Goal: Navigation & Orientation: Find specific page/section

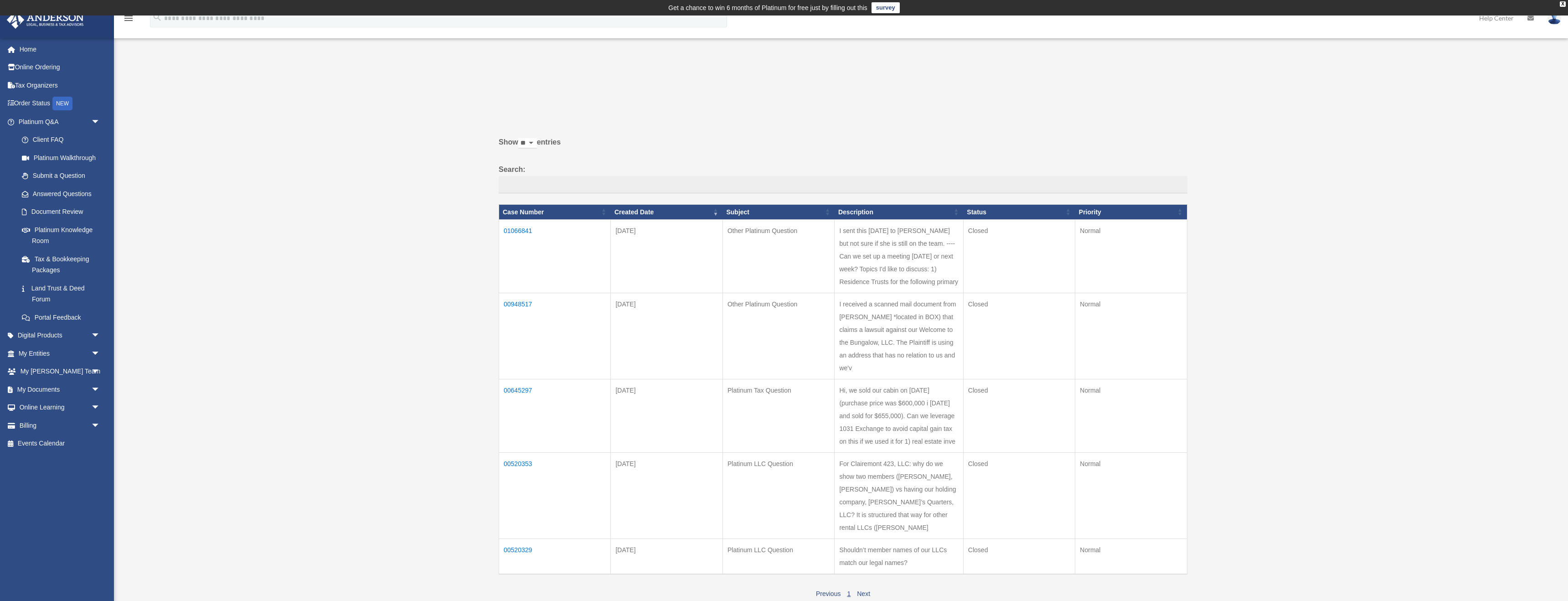
click at [518, 231] on td "01066841" at bounding box center [555, 256] width 111 height 74
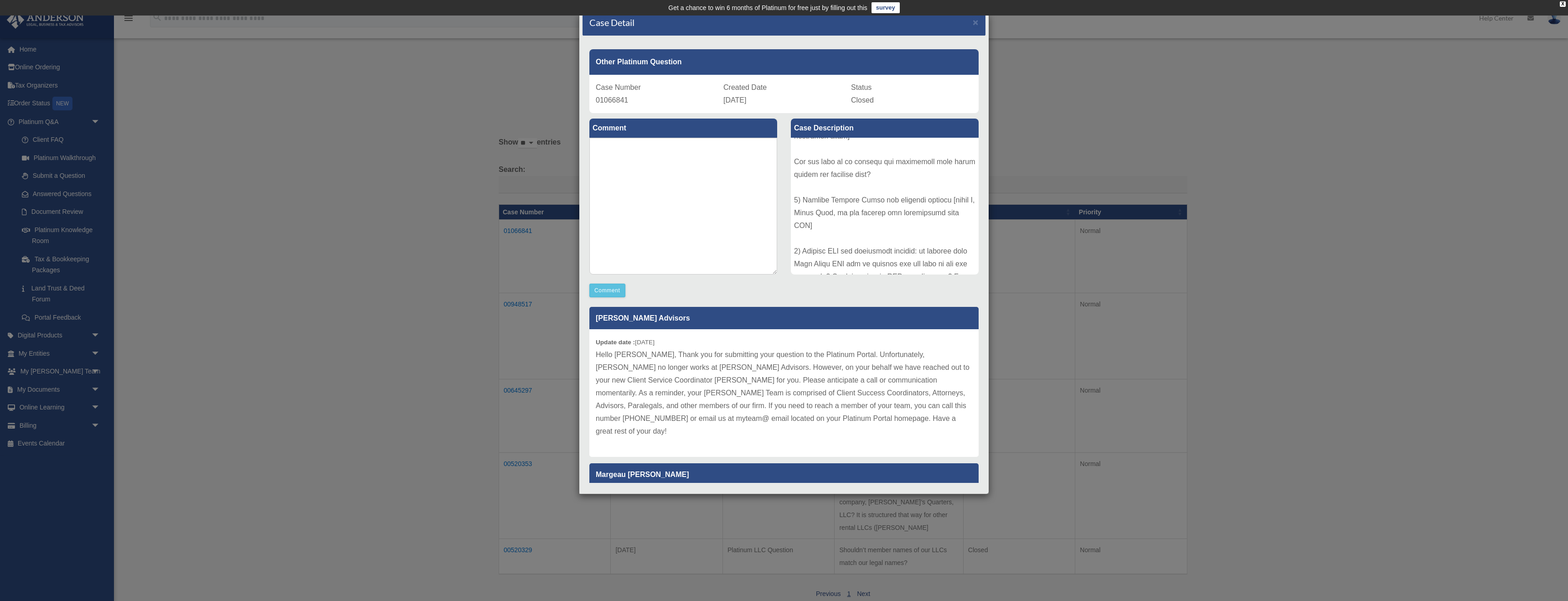
scroll to position [368, 0]
click at [755, 250] on textarea at bounding box center [683, 206] width 188 height 137
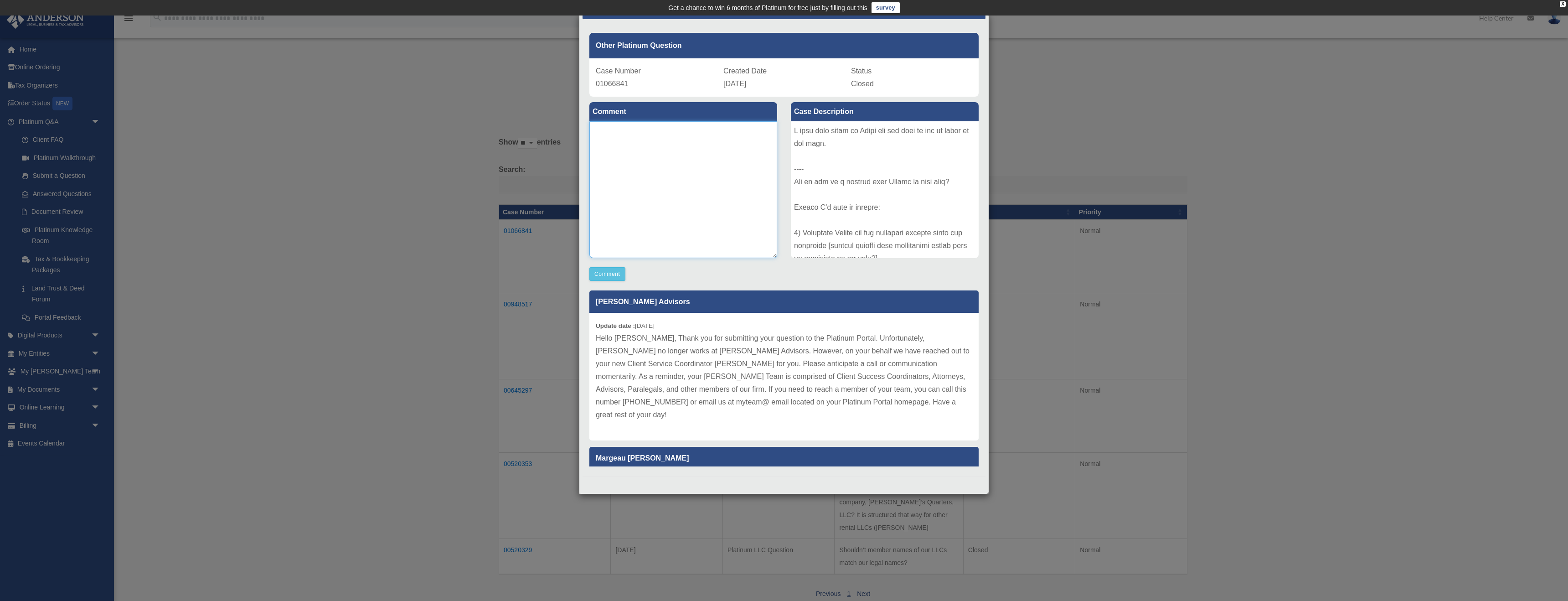
scroll to position [0, 0]
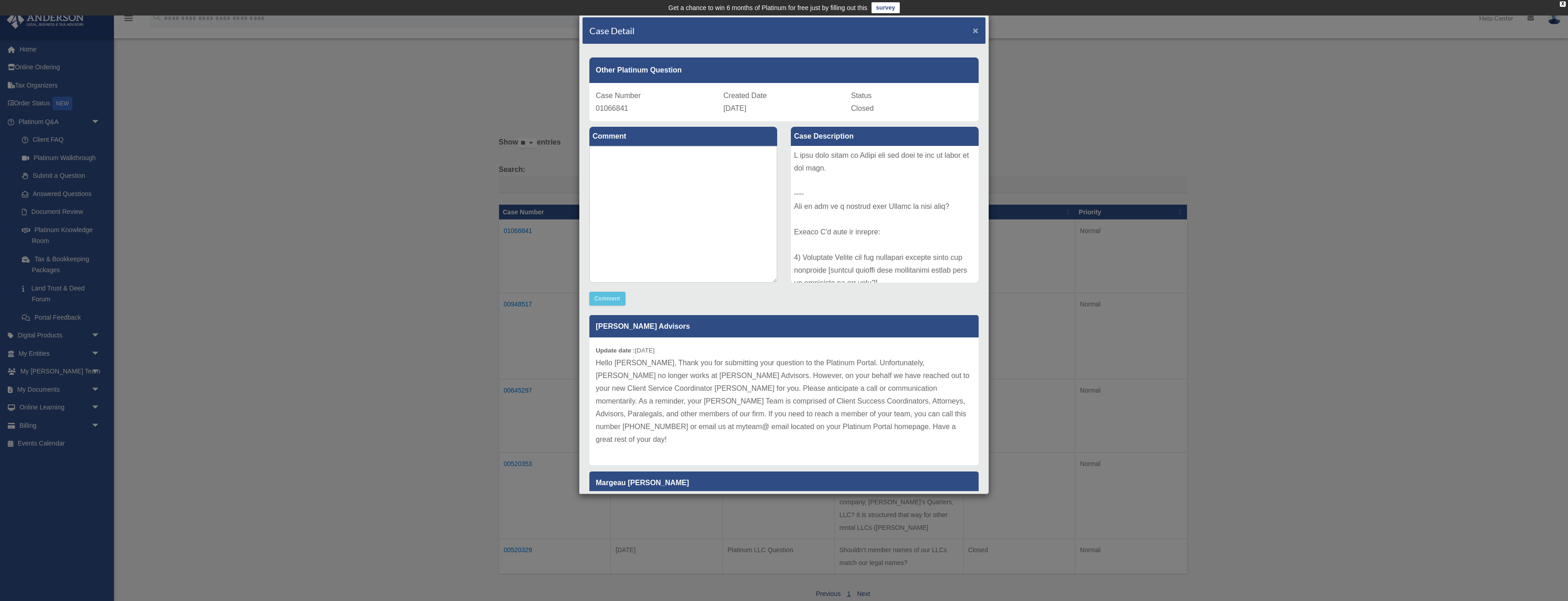
click at [976, 33] on span "×" at bounding box center [976, 30] width 6 height 10
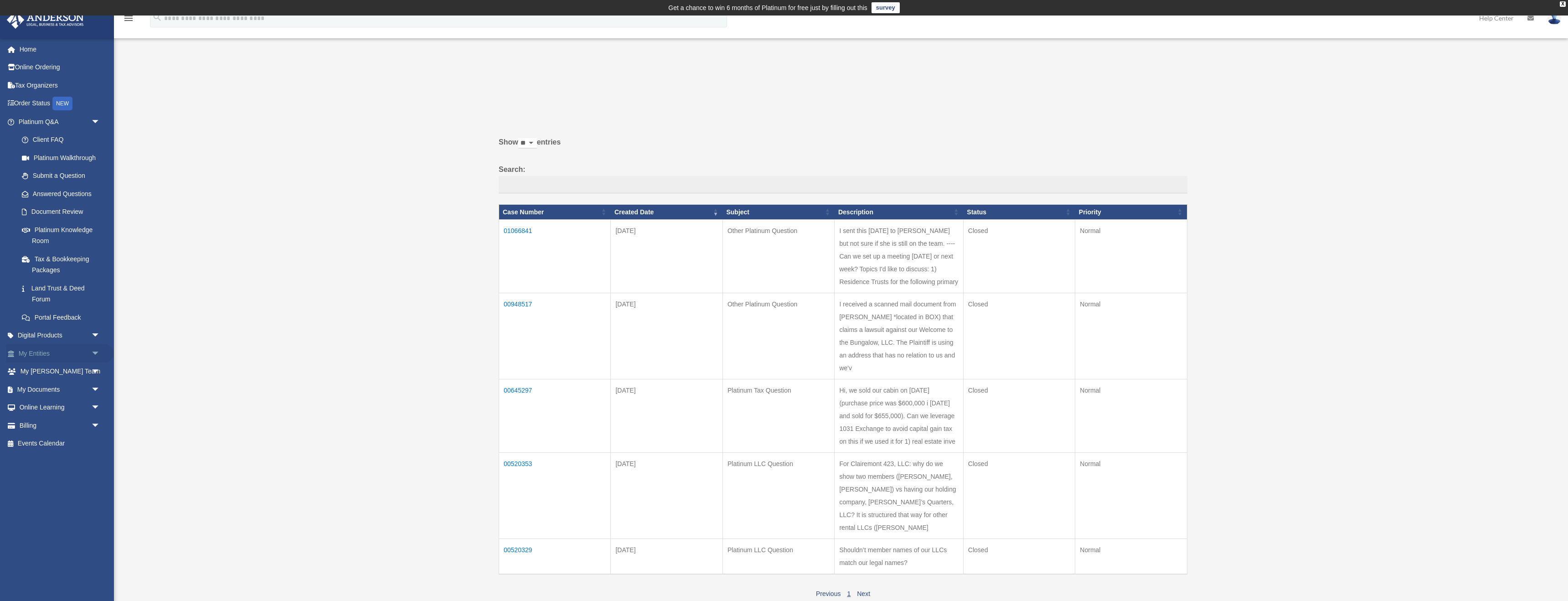
click at [40, 350] on link "My Entities arrow_drop_down" at bounding box center [60, 353] width 108 height 18
click at [97, 351] on span "arrow_drop_down" at bounding box center [100, 353] width 18 height 19
click at [52, 446] on link "My Blueprint" at bounding box center [63, 444] width 101 height 18
